Goal: Transaction & Acquisition: Purchase product/service

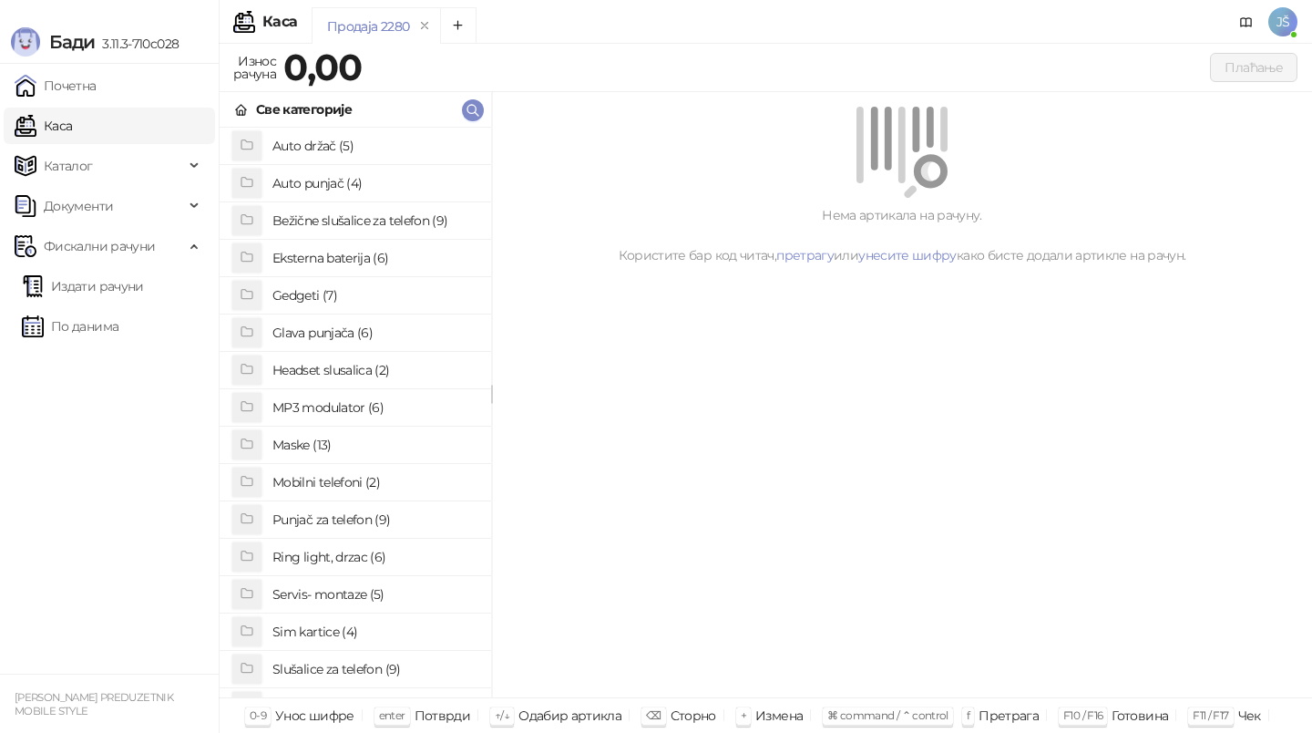
click at [354, 437] on h4 "Maske (13)" at bounding box center [374, 444] width 204 height 29
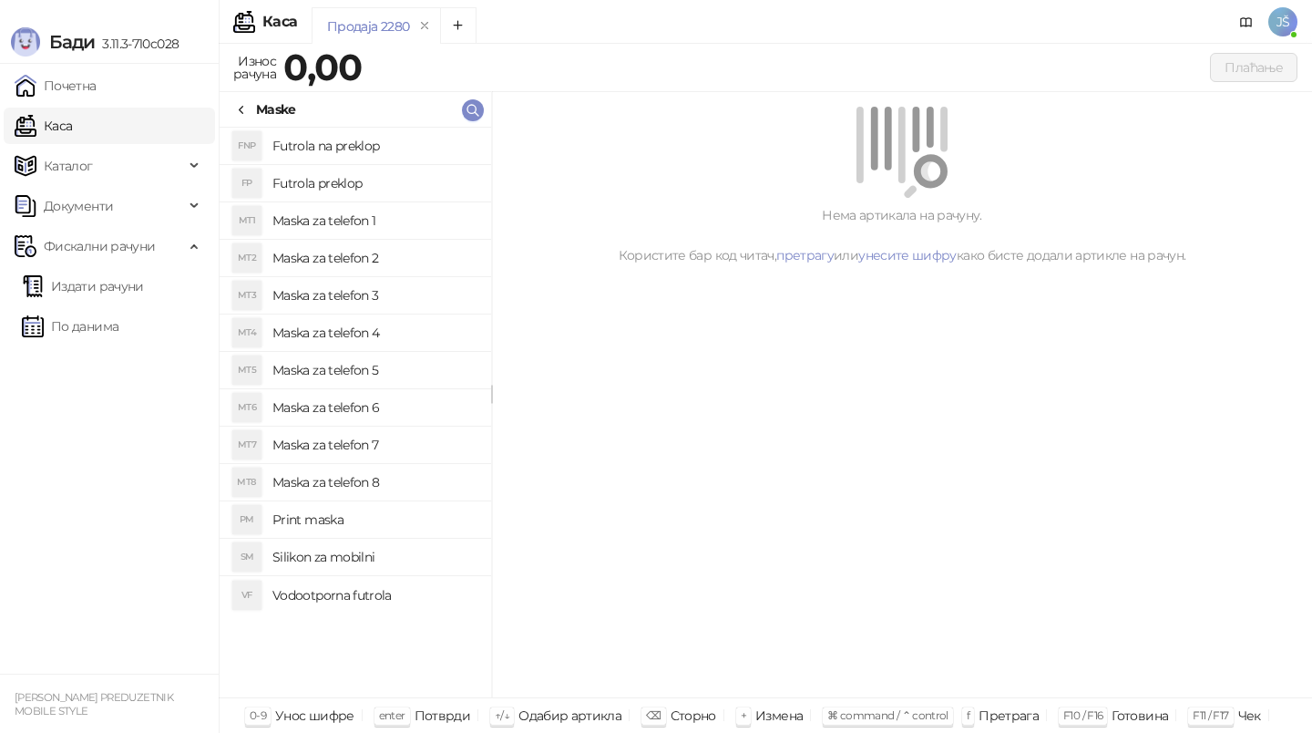
click at [400, 336] on h4 "Maska za telefon 4" at bounding box center [374, 332] width 204 height 29
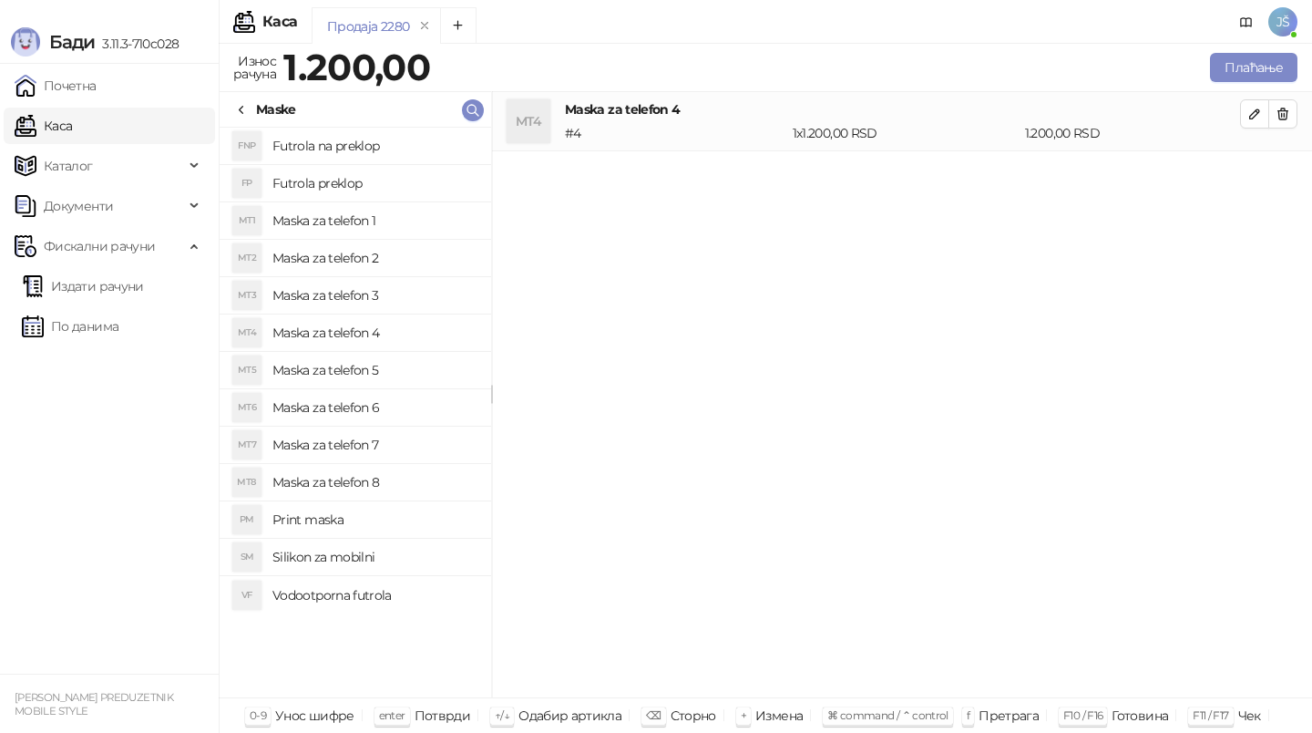
click at [395, 282] on h4 "Maska za telefon 3" at bounding box center [374, 295] width 204 height 29
click at [1283, 115] on icon "button" at bounding box center [1283, 114] width 15 height 15
click at [1241, 70] on button "Плаћање" at bounding box center [1253, 67] width 87 height 29
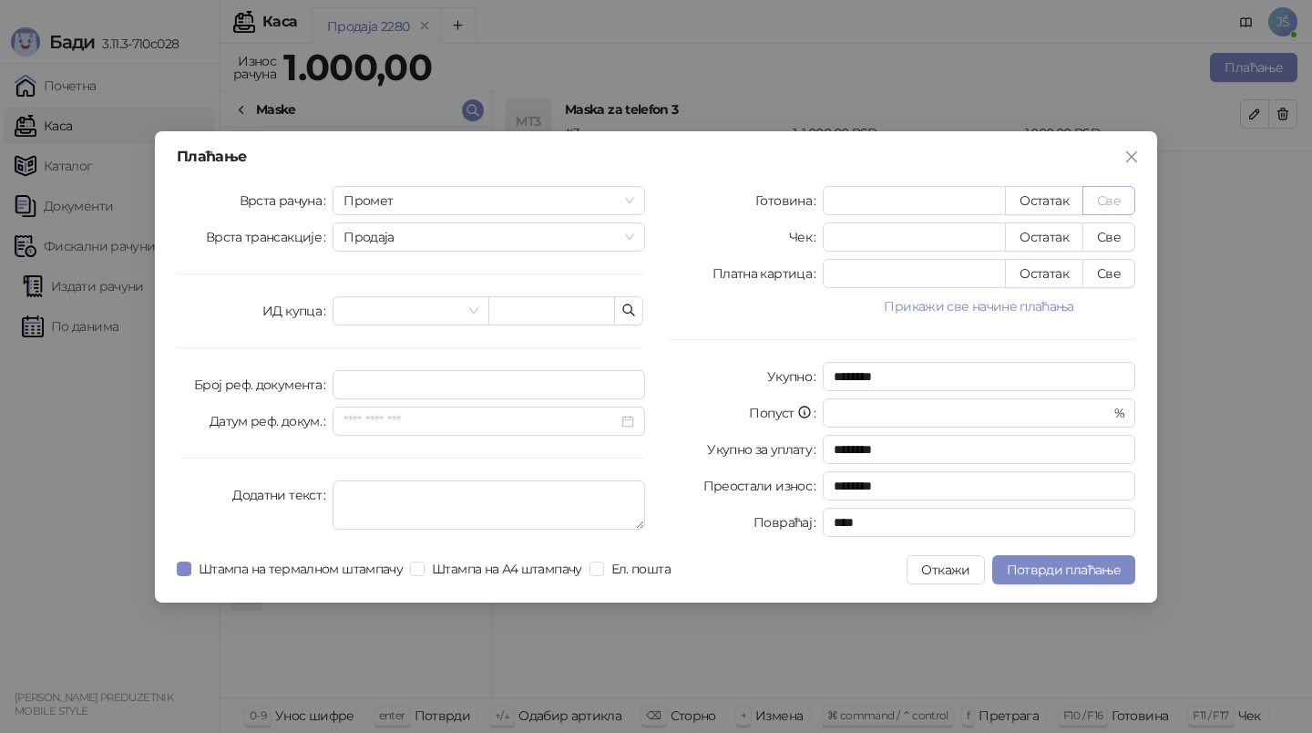
click at [1132, 198] on button "Све" at bounding box center [1109, 200] width 53 height 29
type input "****"
click at [1067, 578] on button "Потврди плаћање" at bounding box center [1063, 569] width 143 height 29
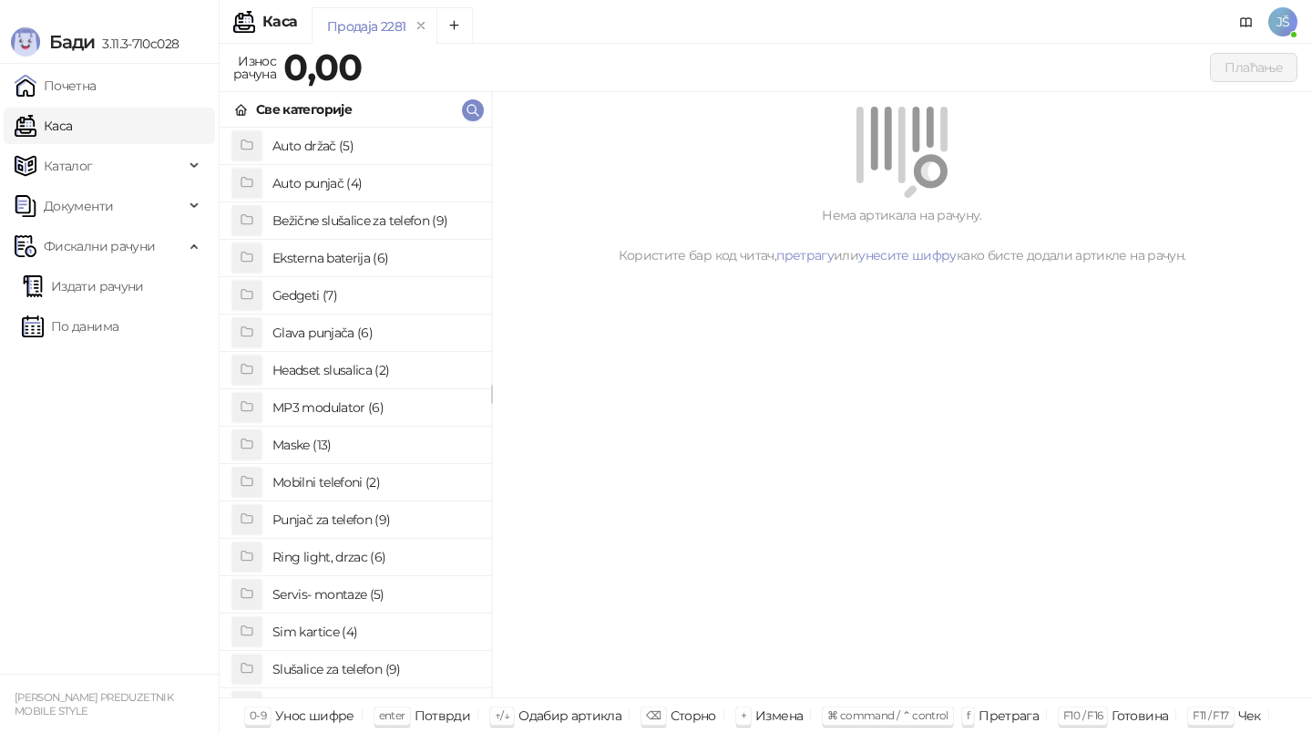
click at [381, 188] on h4 "Auto punjač (4)" at bounding box center [374, 183] width 204 height 29
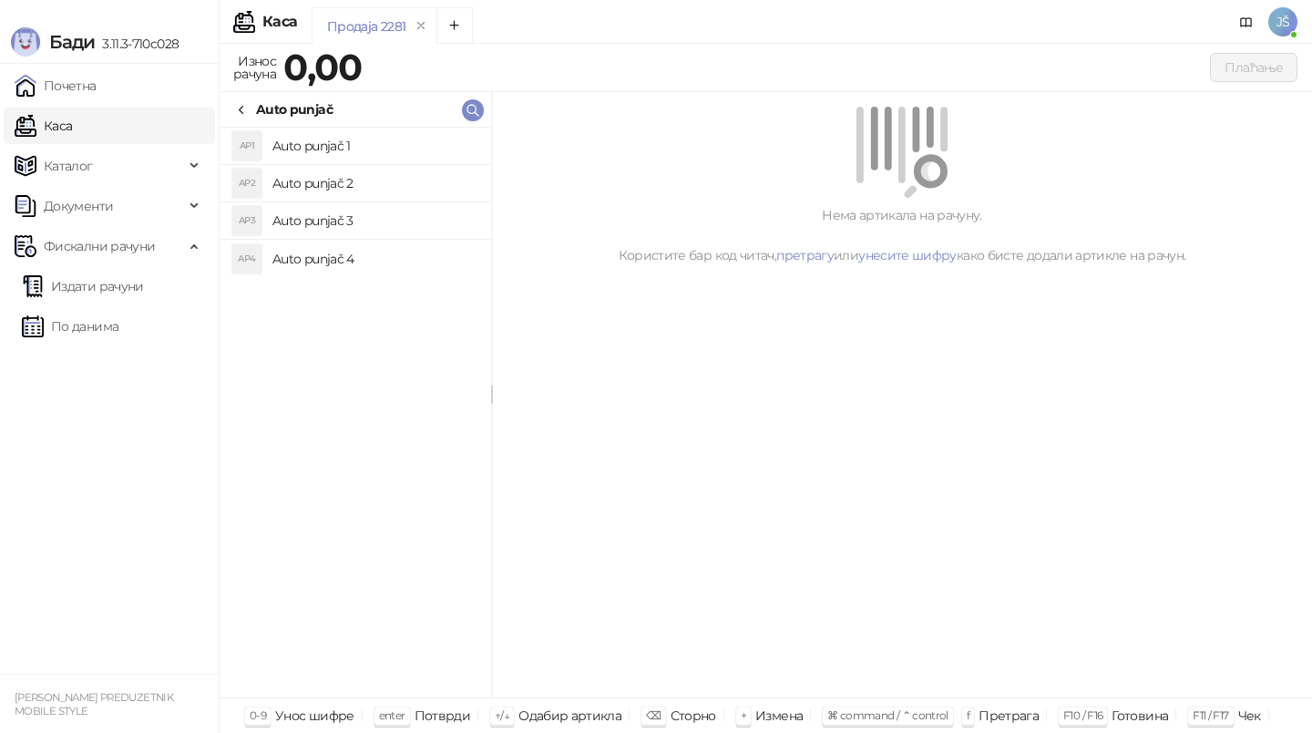
click at [378, 145] on h4 "Auto punjač 1" at bounding box center [374, 145] width 204 height 29
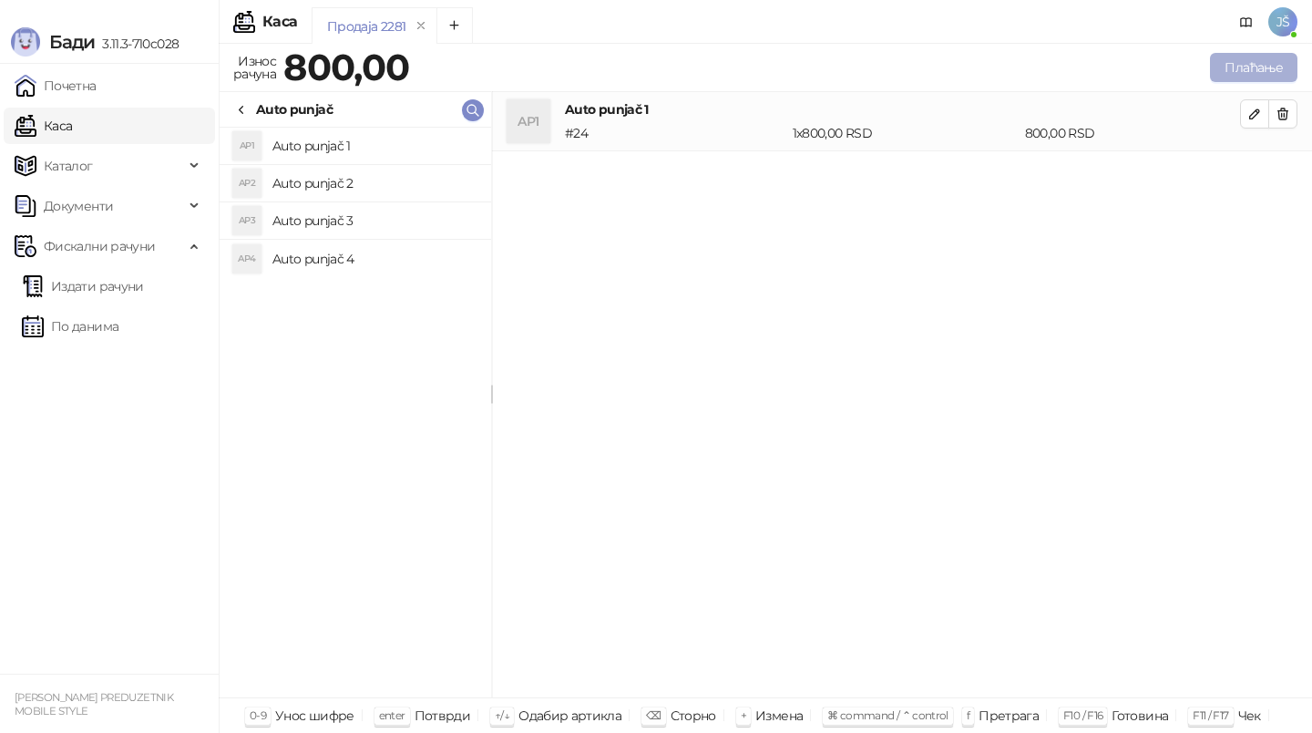
click at [1289, 63] on button "Плаћање" at bounding box center [1253, 67] width 87 height 29
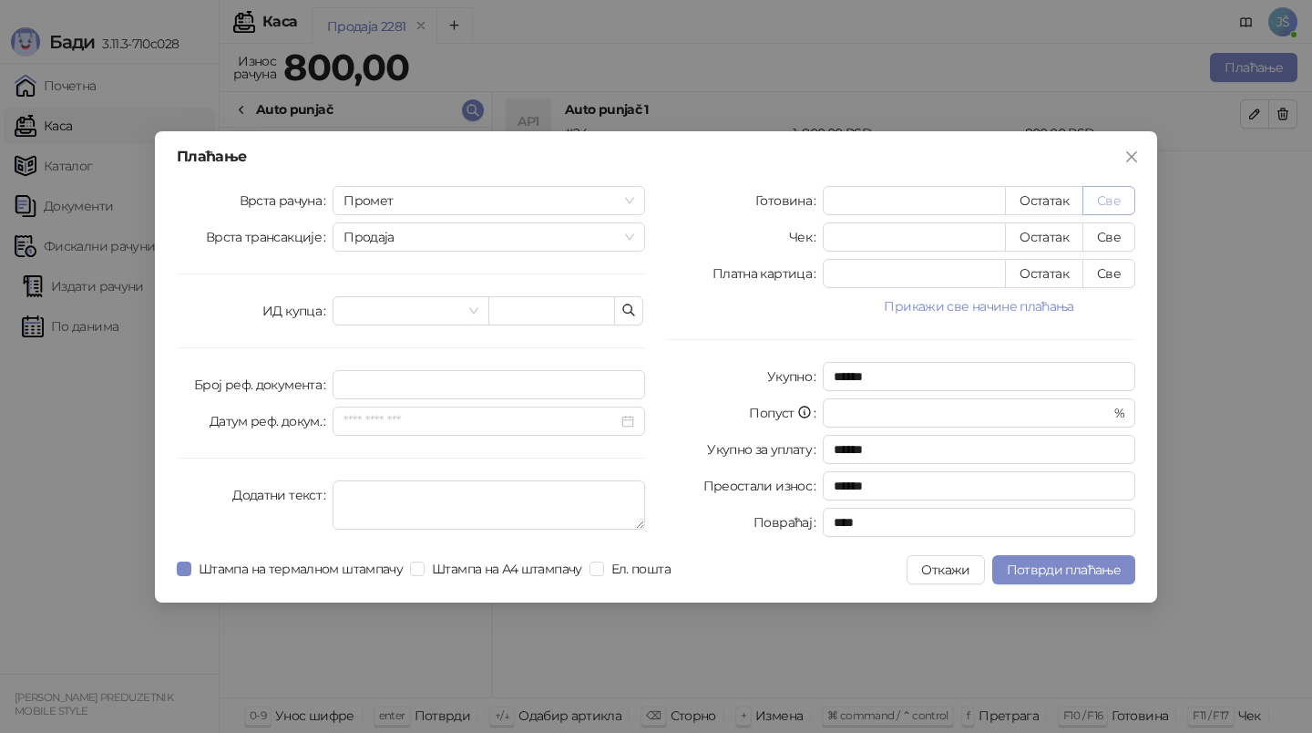
click at [1109, 200] on button "Све" at bounding box center [1109, 200] width 53 height 29
type input "***"
type input "****"
click at [1088, 566] on span "Потврди плаћање" at bounding box center [1064, 569] width 114 height 16
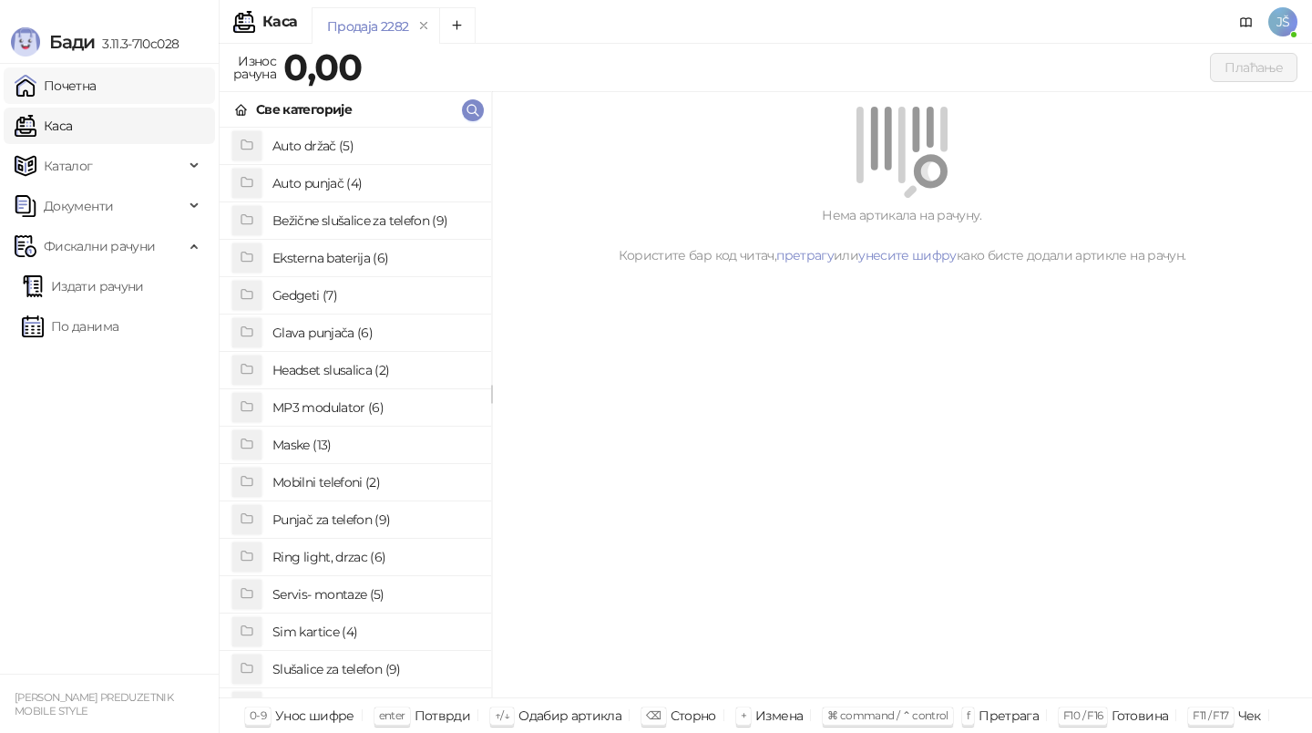
click at [97, 86] on link "Почетна" at bounding box center [56, 85] width 82 height 36
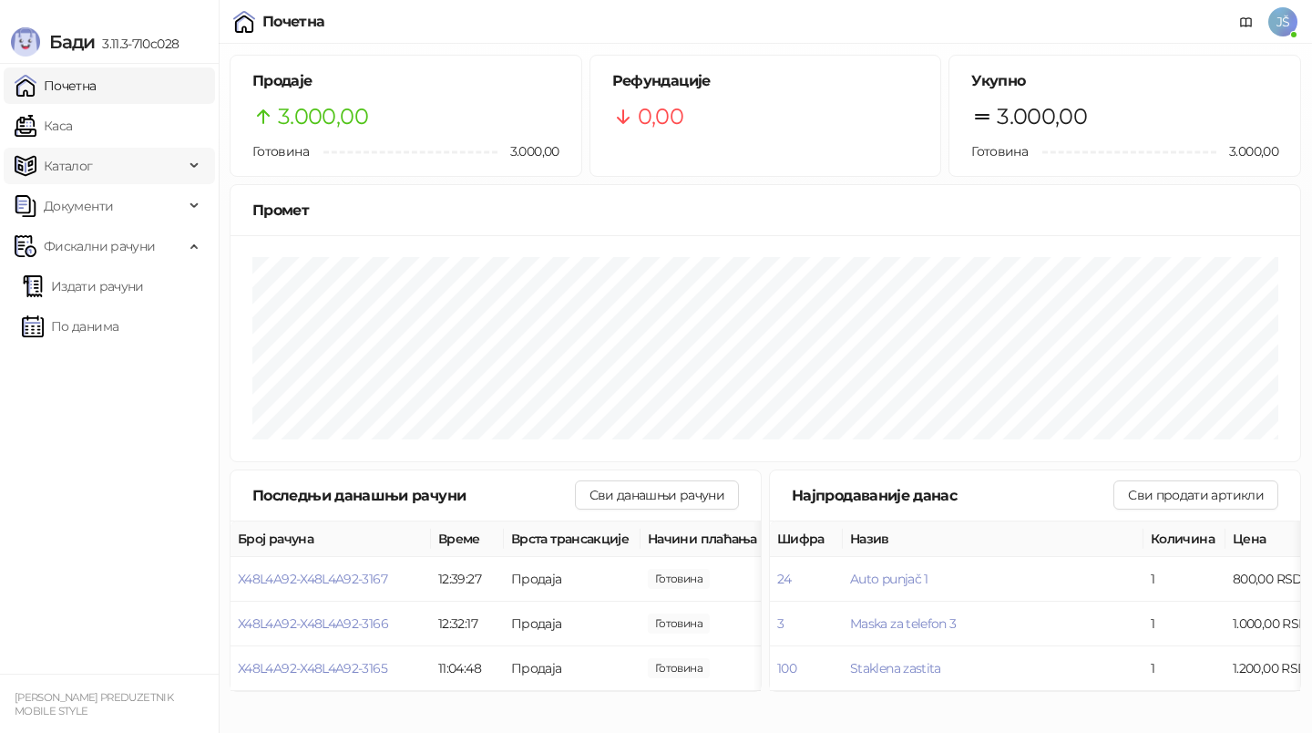
click at [67, 148] on span "Каталог" at bounding box center [68, 166] width 49 height 36
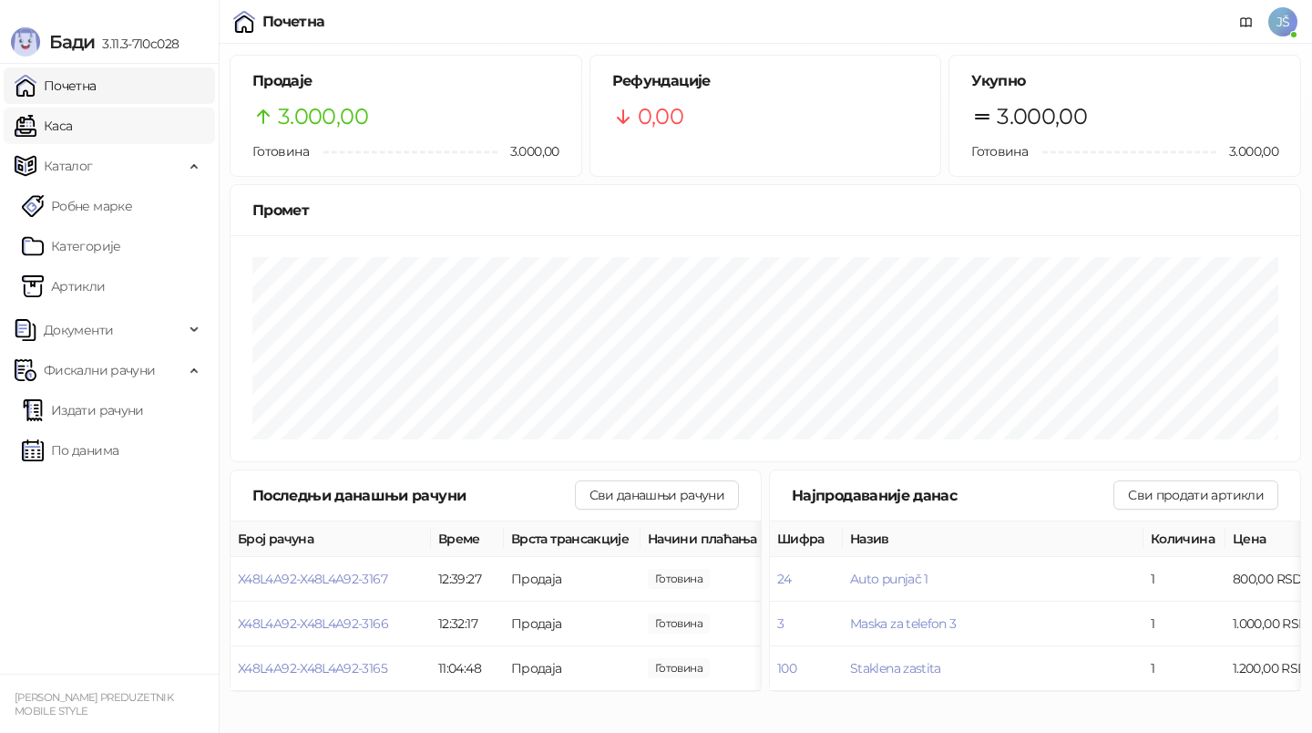
click at [67, 136] on link "Каса" at bounding box center [43, 126] width 57 height 36
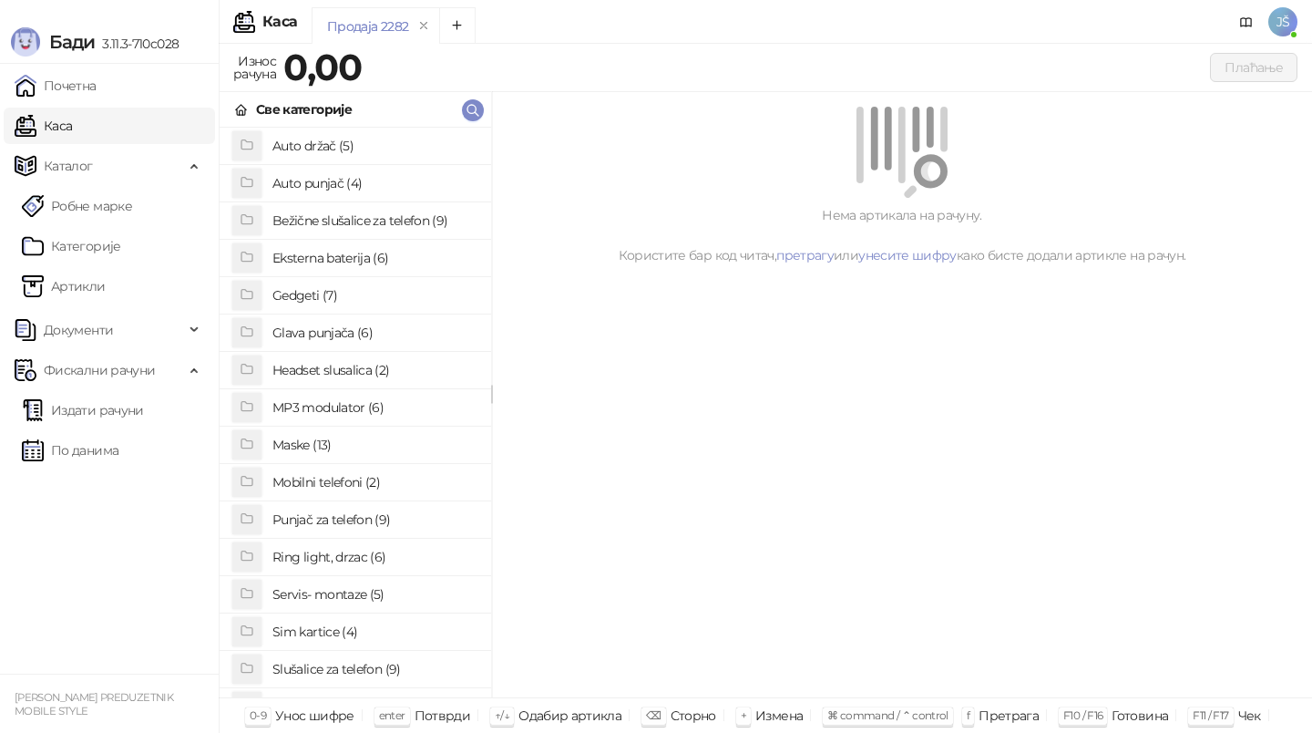
click at [322, 446] on h4 "Maske (13)" at bounding box center [374, 444] width 204 height 29
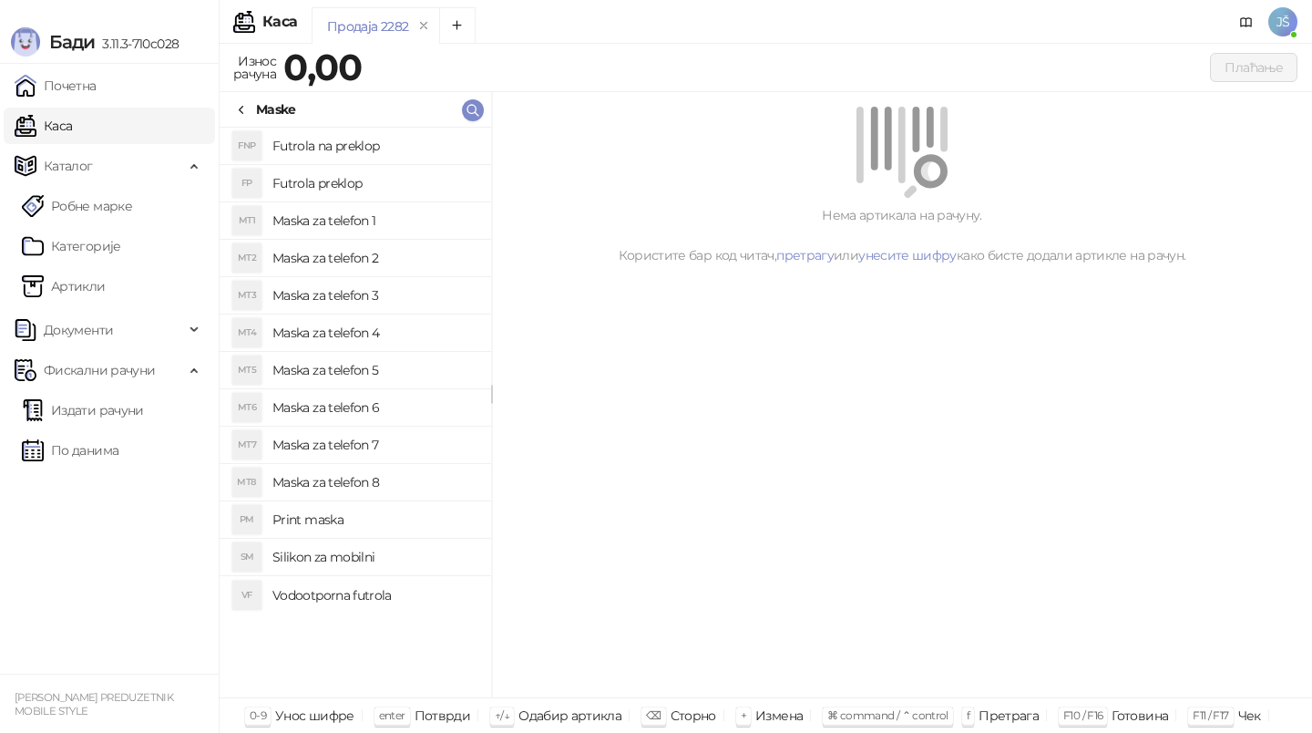
click at [385, 394] on h4 "Maska za telefon 6" at bounding box center [374, 407] width 204 height 29
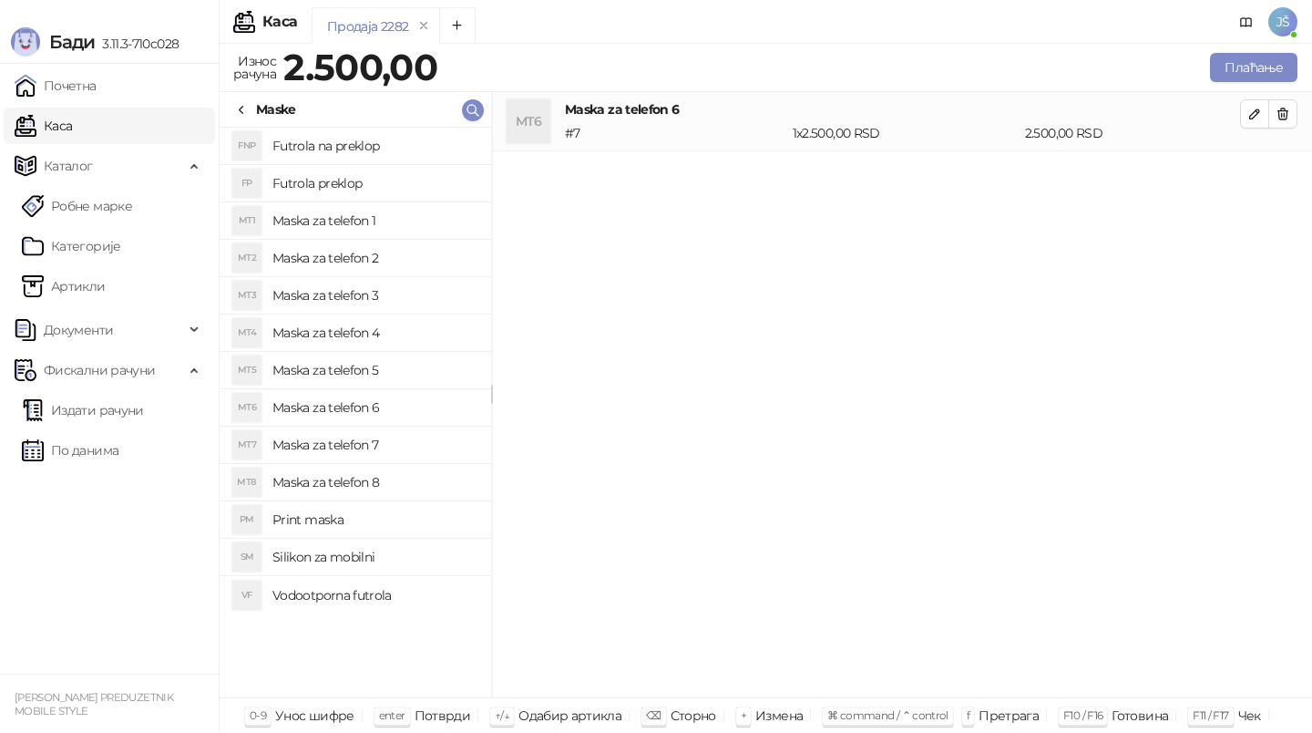
click at [379, 369] on h4 "Maska za telefon 5" at bounding box center [374, 369] width 204 height 29
click at [1287, 182] on button "button" at bounding box center [1282, 173] width 29 height 29
click at [1262, 108] on button "button" at bounding box center [1254, 113] width 29 height 29
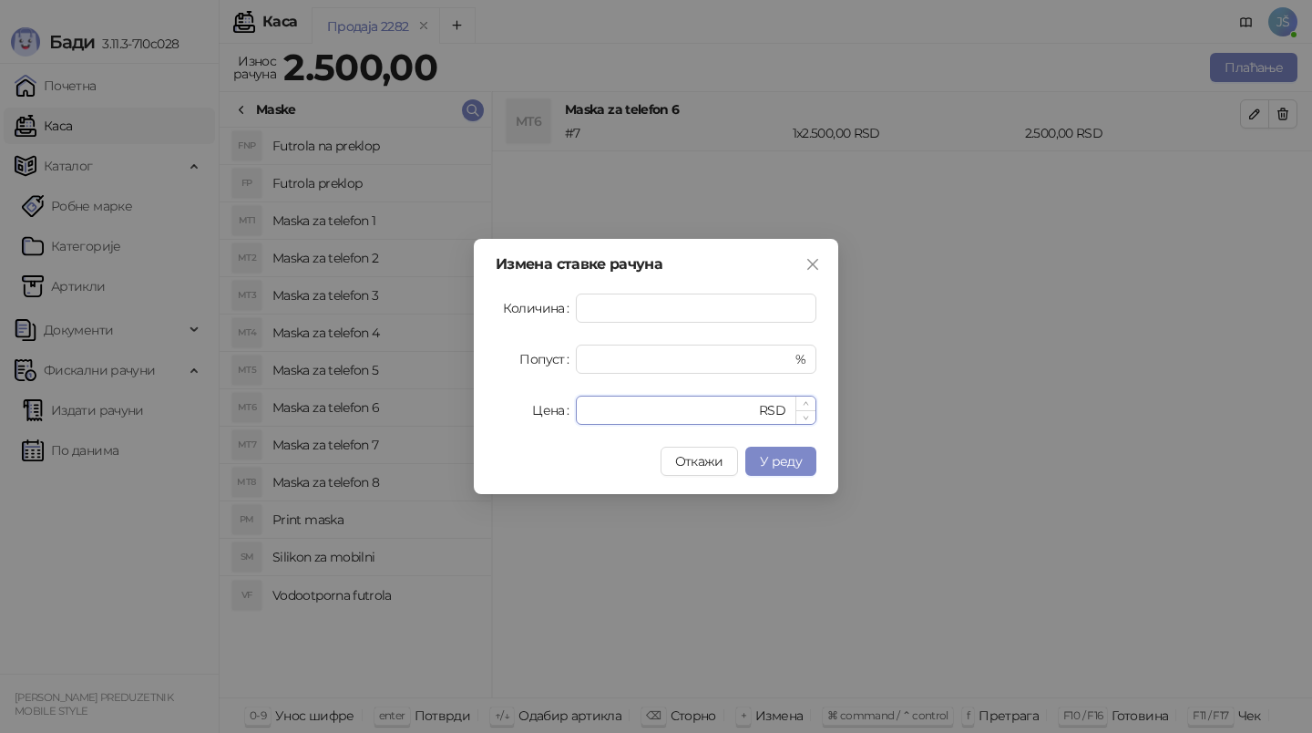
click at [708, 408] on input "****" at bounding box center [671, 409] width 169 height 27
click at [807, 273] on button "Close" at bounding box center [812, 264] width 29 height 29
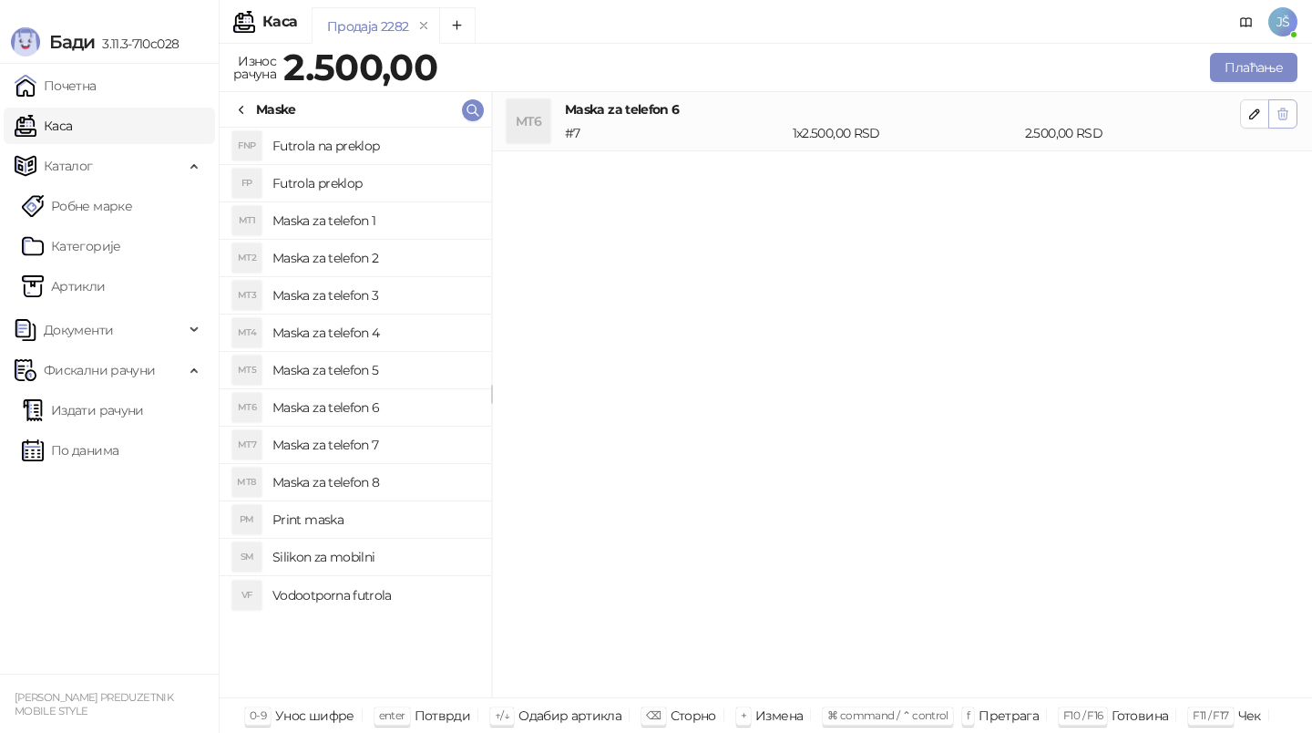
click at [1287, 100] on button "button" at bounding box center [1282, 113] width 29 height 29
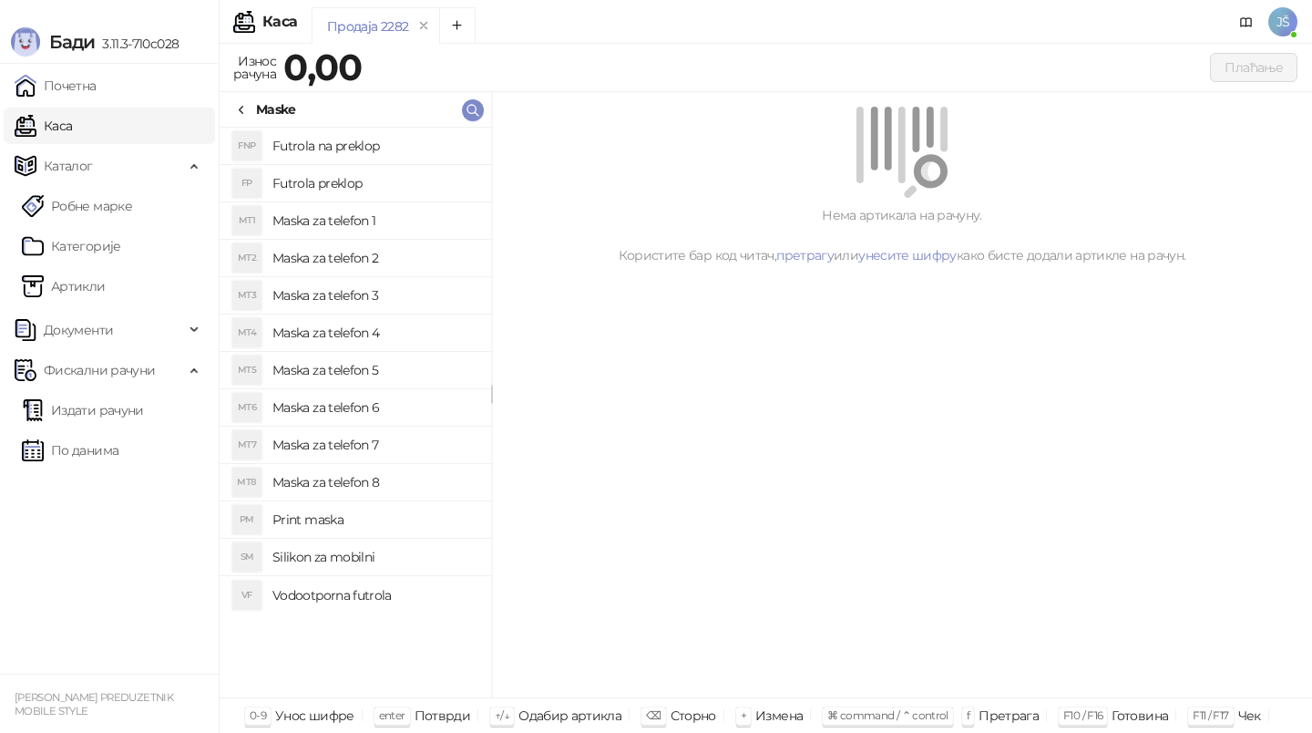
click at [369, 248] on h4 "Maska za telefon 2" at bounding box center [374, 257] width 204 height 29
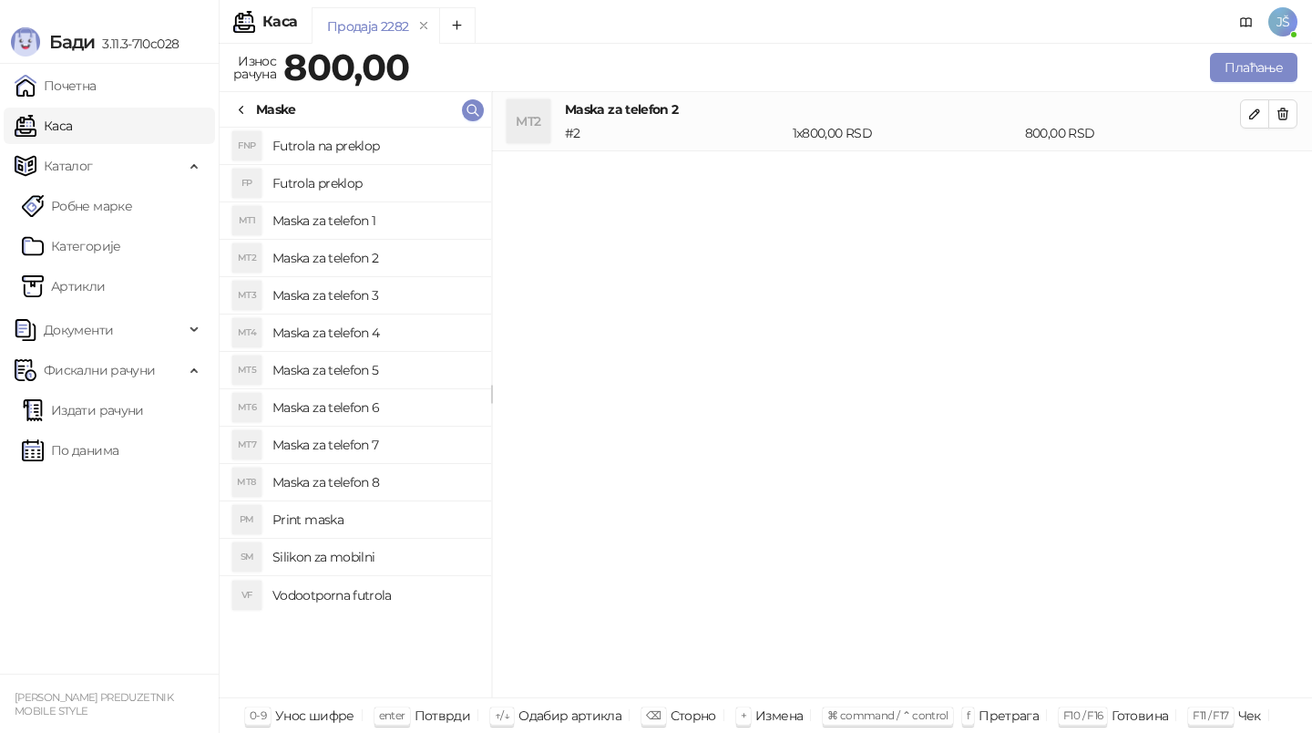
click at [371, 335] on h4 "Maska za telefon 4" at bounding box center [374, 332] width 204 height 29
click at [386, 375] on h4 "Maska za telefon 5" at bounding box center [374, 369] width 204 height 29
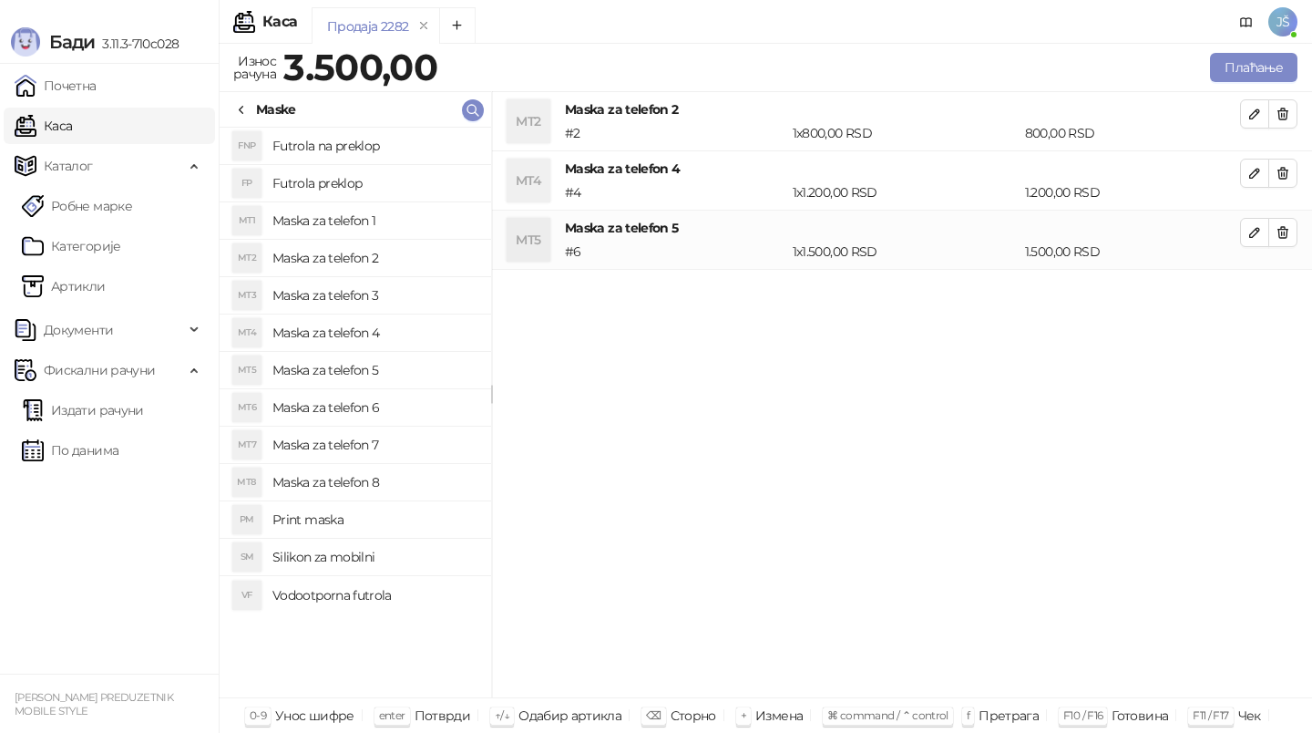
click at [394, 408] on h4 "Maska za telefon 6" at bounding box center [374, 407] width 204 height 29
click at [417, 468] on h4 "Maska za telefon 8" at bounding box center [374, 481] width 204 height 29
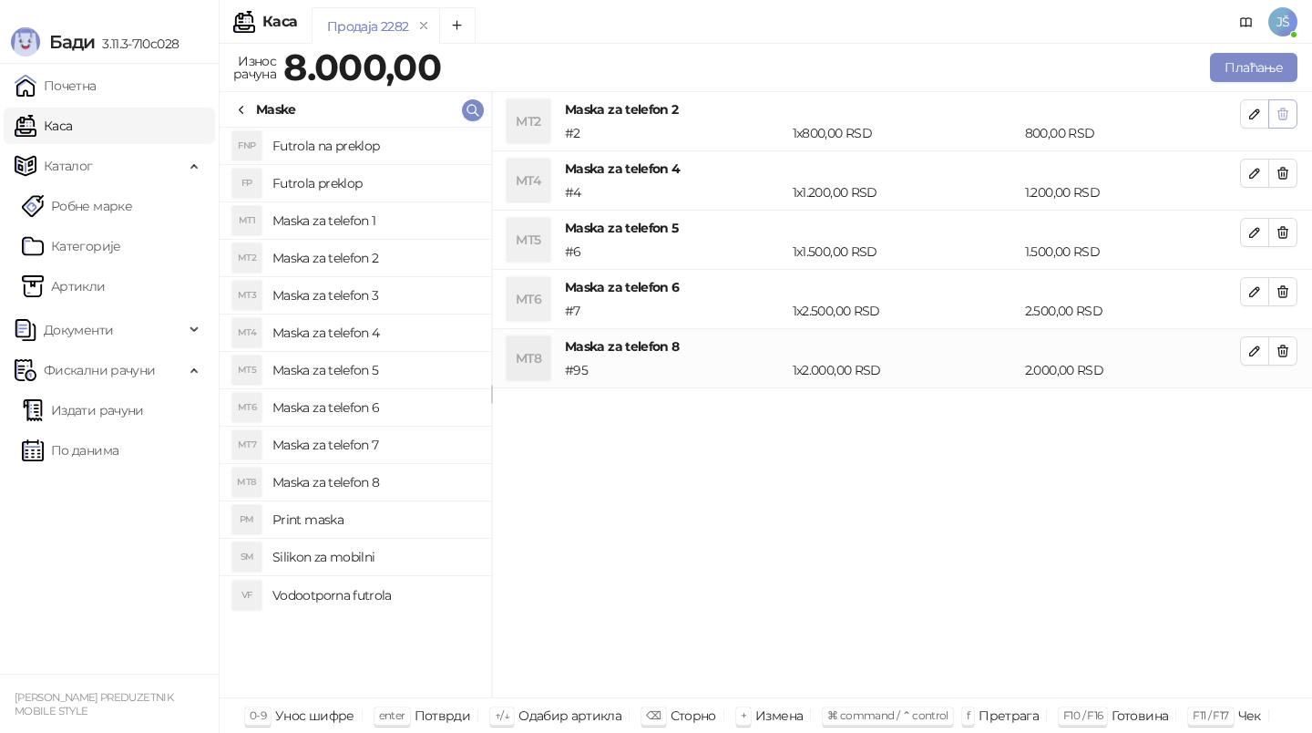
click at [1295, 114] on button "button" at bounding box center [1282, 113] width 29 height 29
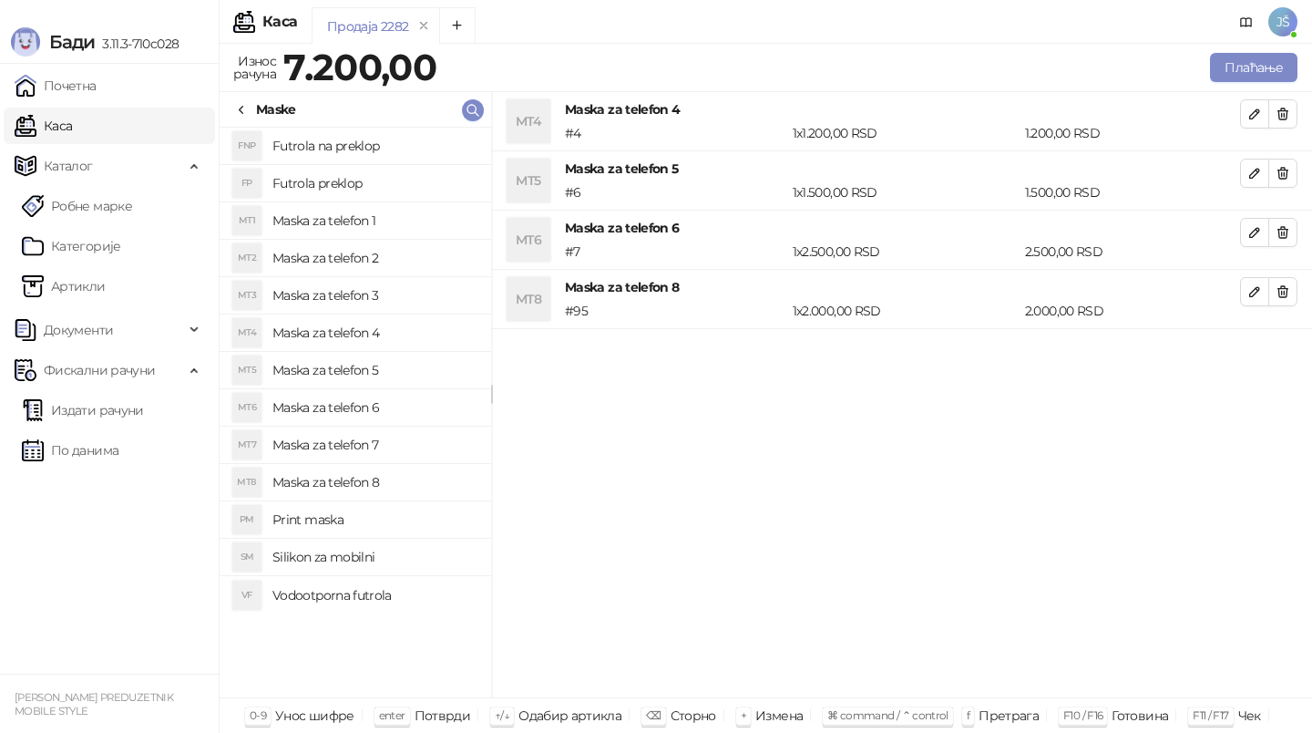
click at [1295, 114] on button "button" at bounding box center [1282, 113] width 29 height 29
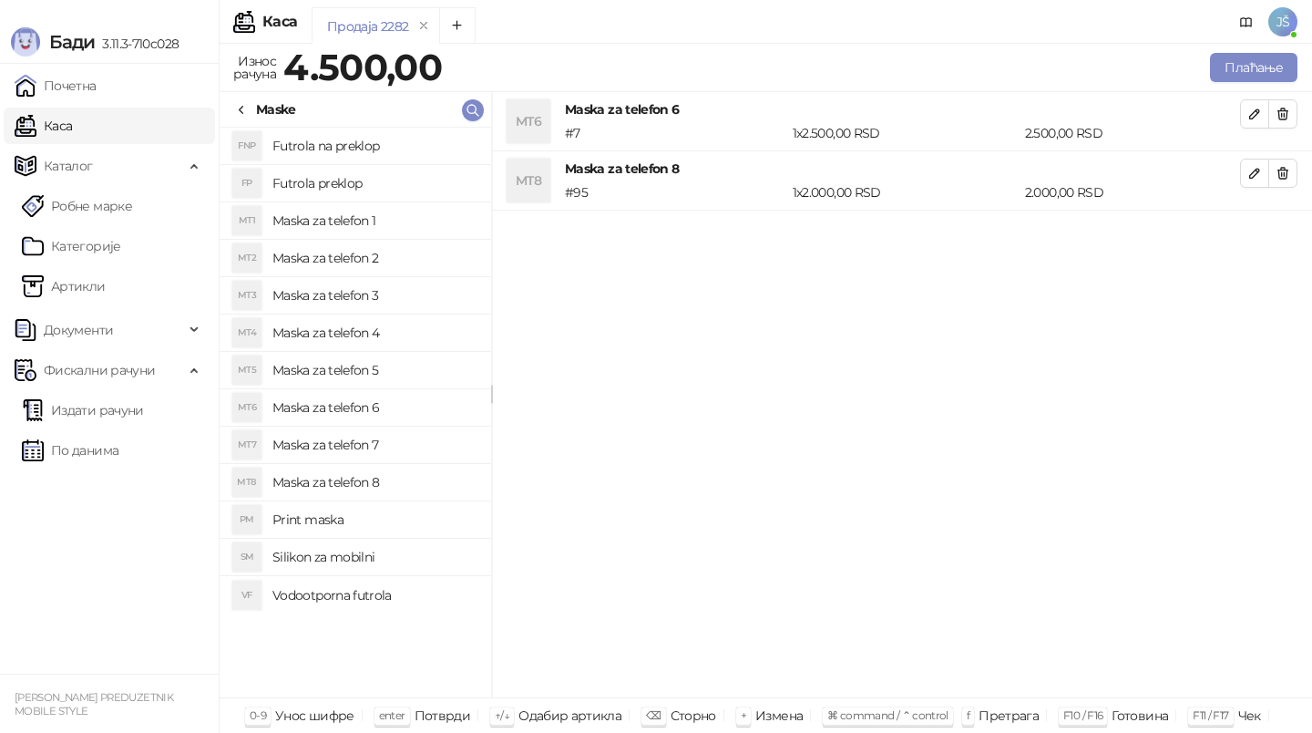
click at [1295, 114] on button "button" at bounding box center [1282, 113] width 29 height 29
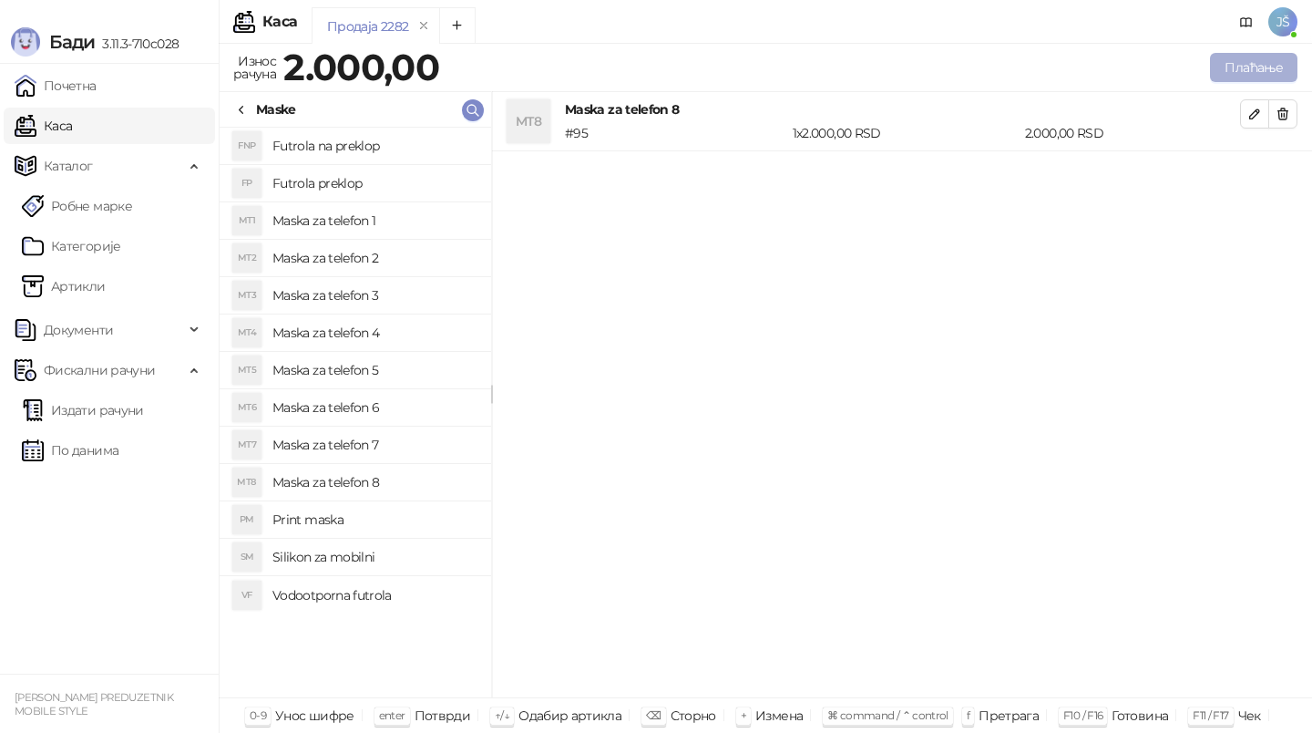
click at [1258, 62] on button "Плаћање" at bounding box center [1253, 67] width 87 height 29
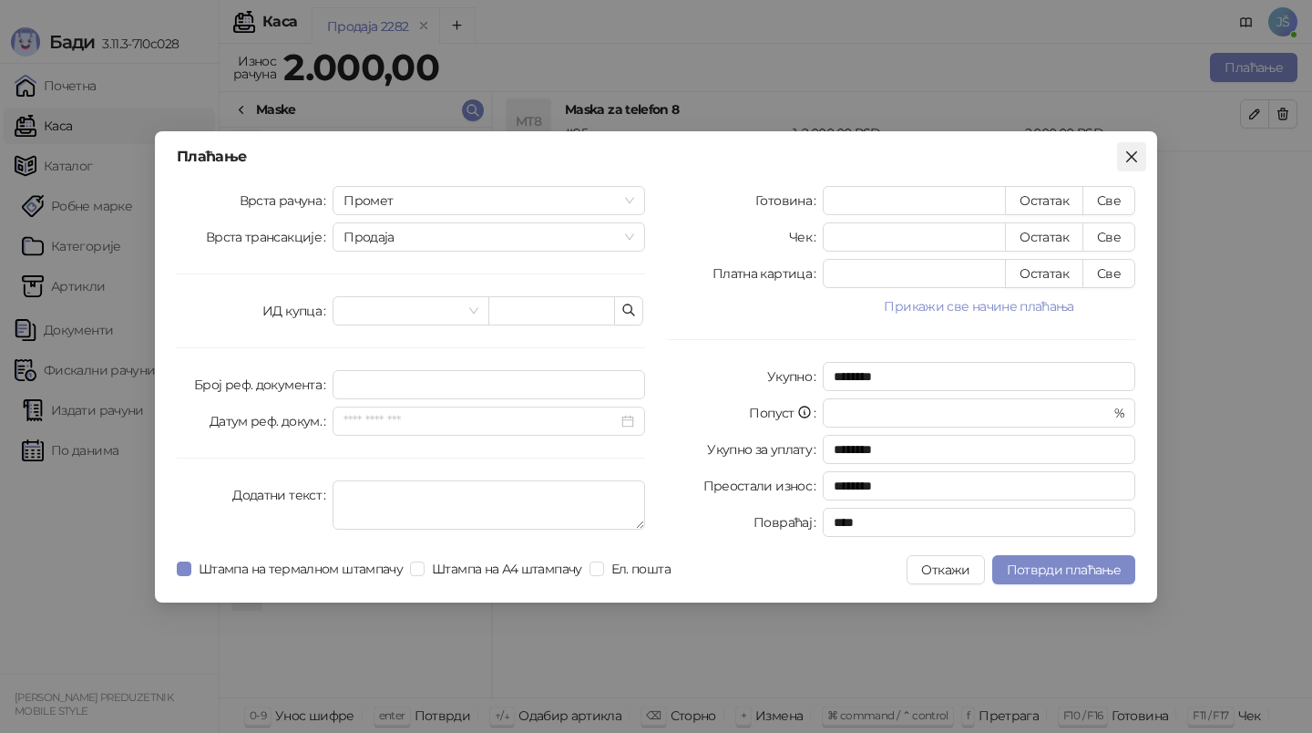
click at [1131, 164] on button "Close" at bounding box center [1131, 156] width 29 height 29
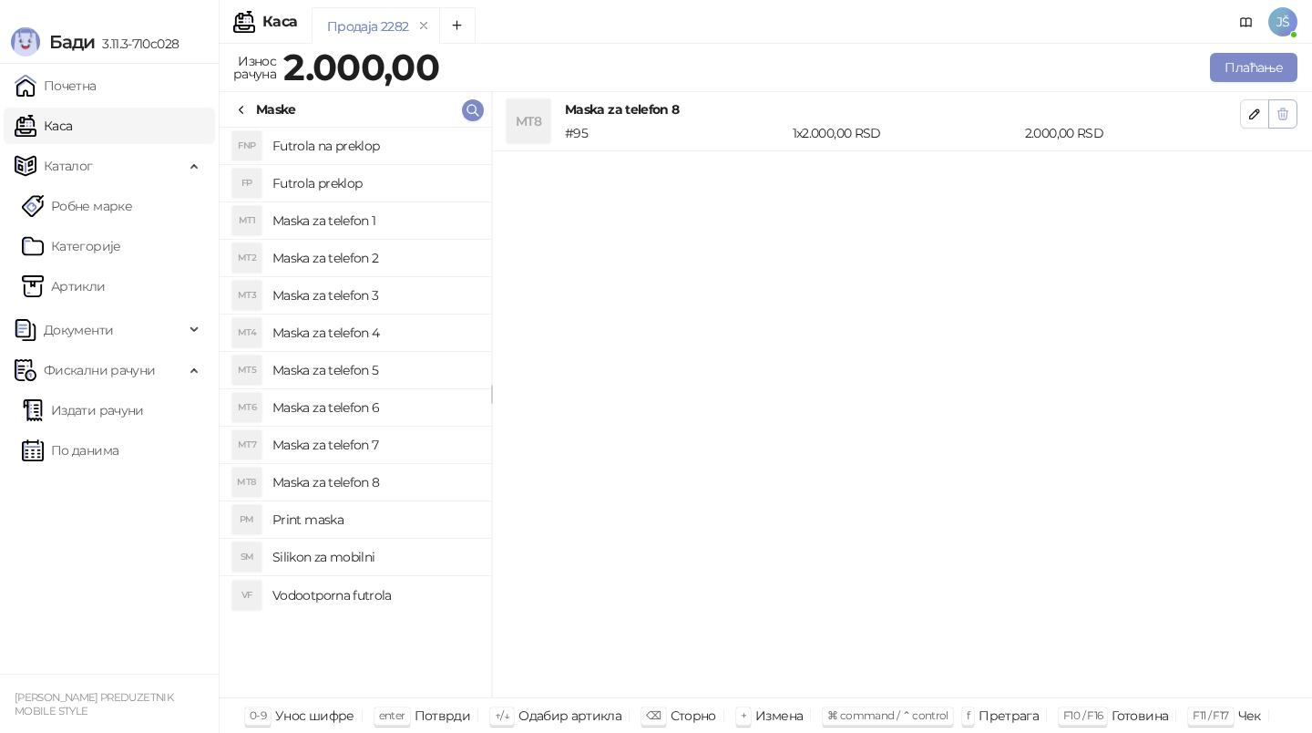
click at [1285, 115] on icon "button" at bounding box center [1283, 114] width 15 height 15
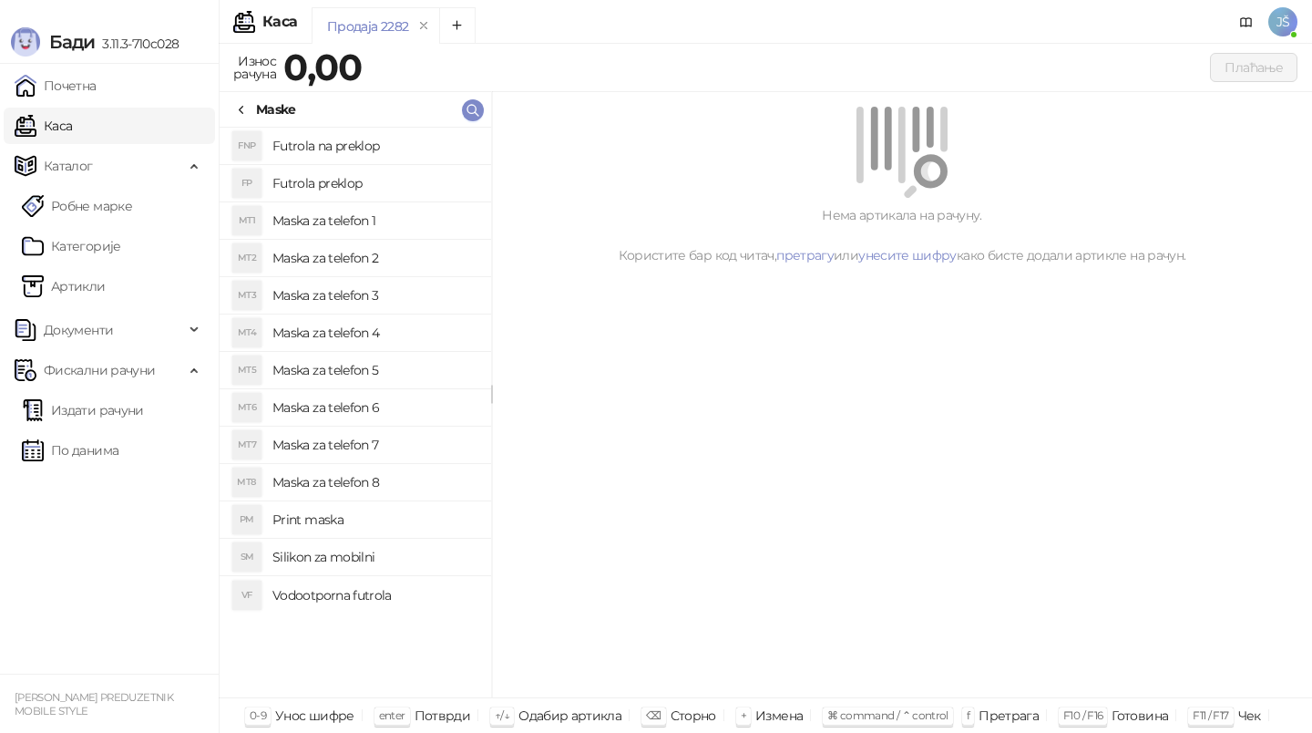
click at [246, 108] on icon at bounding box center [241, 110] width 15 height 15
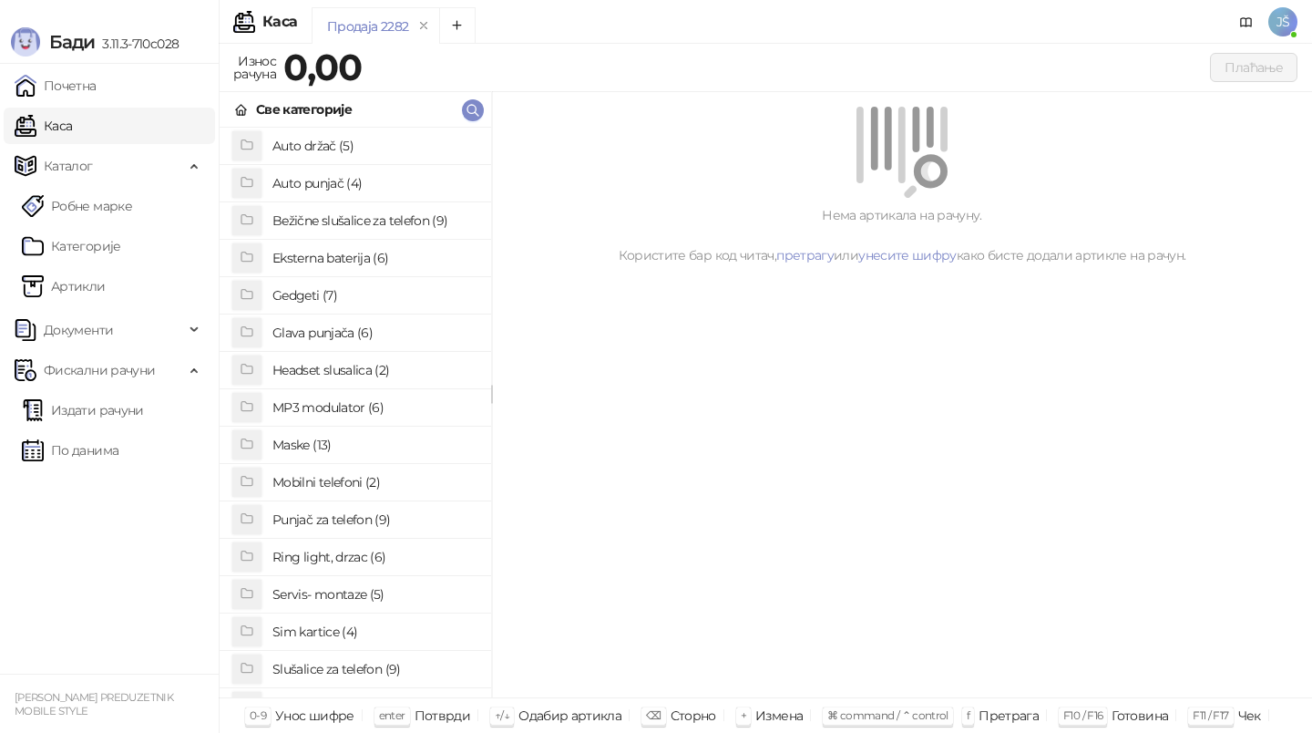
click at [384, 631] on h4 "Sim kartice (4)" at bounding box center [374, 631] width 204 height 29
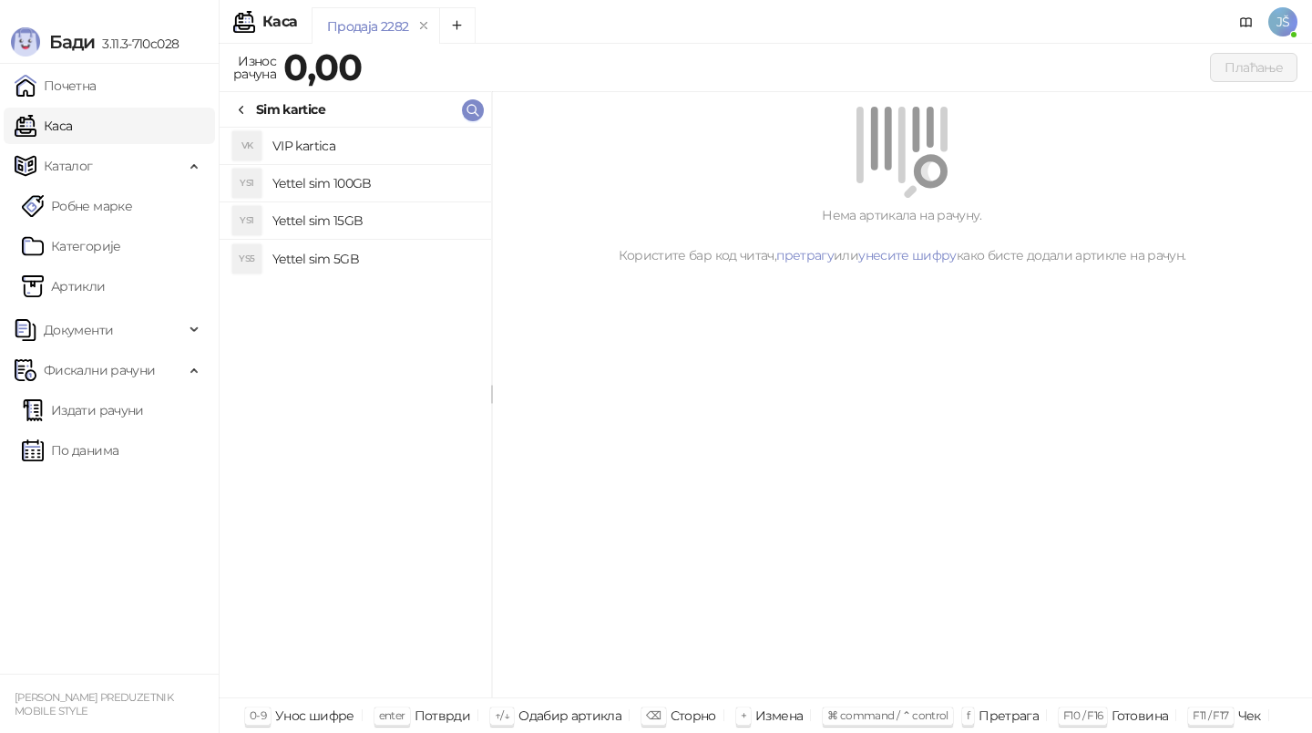
click at [411, 209] on h4 "Yettel sim 15GB" at bounding box center [374, 220] width 204 height 29
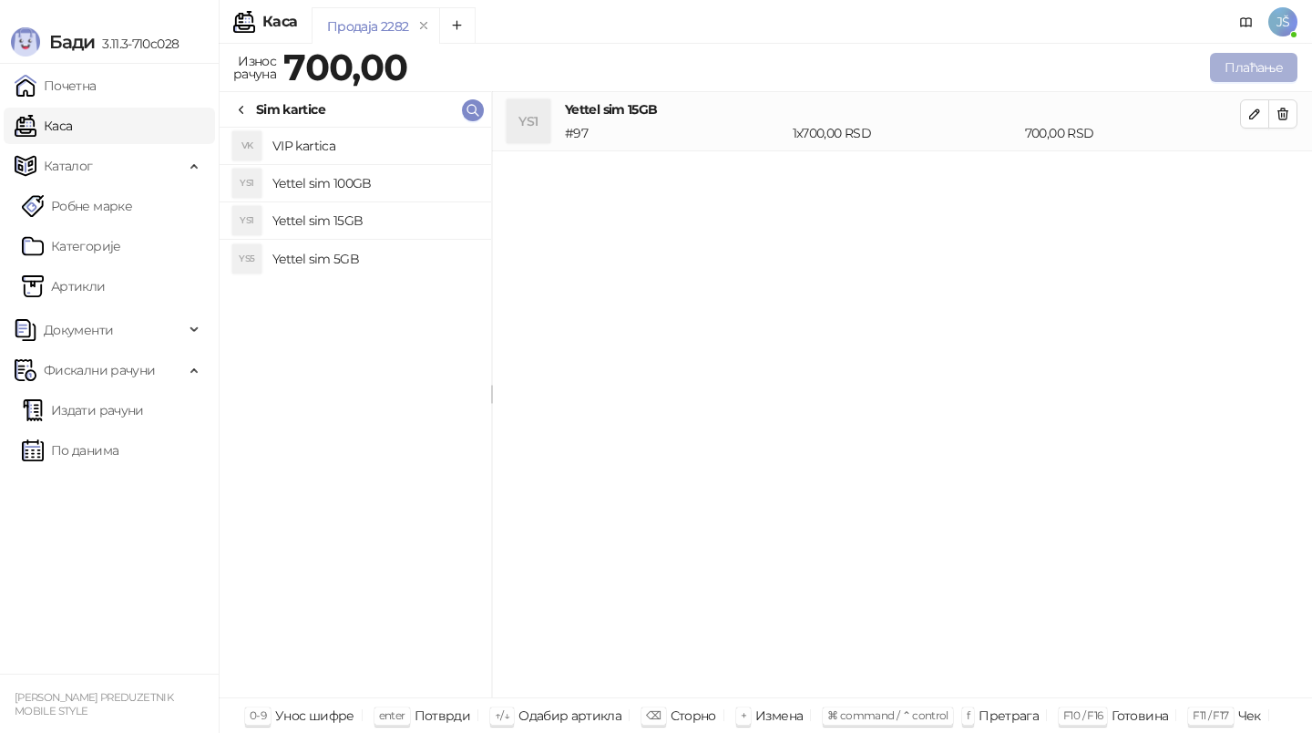
click at [1258, 61] on button "Плаћање" at bounding box center [1253, 67] width 87 height 29
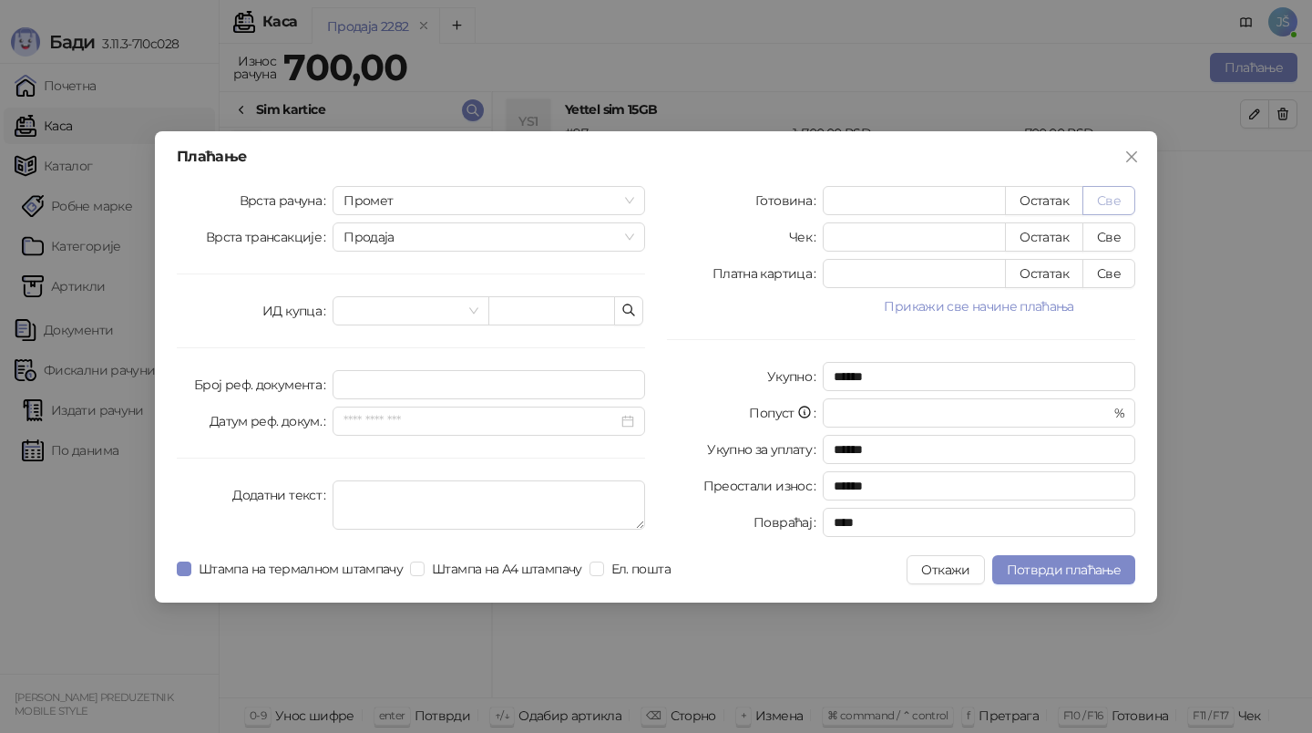
click at [1133, 200] on button "Све" at bounding box center [1109, 200] width 53 height 29
type input "***"
type input "****"
click at [1084, 574] on span "Потврди плаћање" at bounding box center [1064, 569] width 114 height 16
